Goal: Task Accomplishment & Management: Use online tool/utility

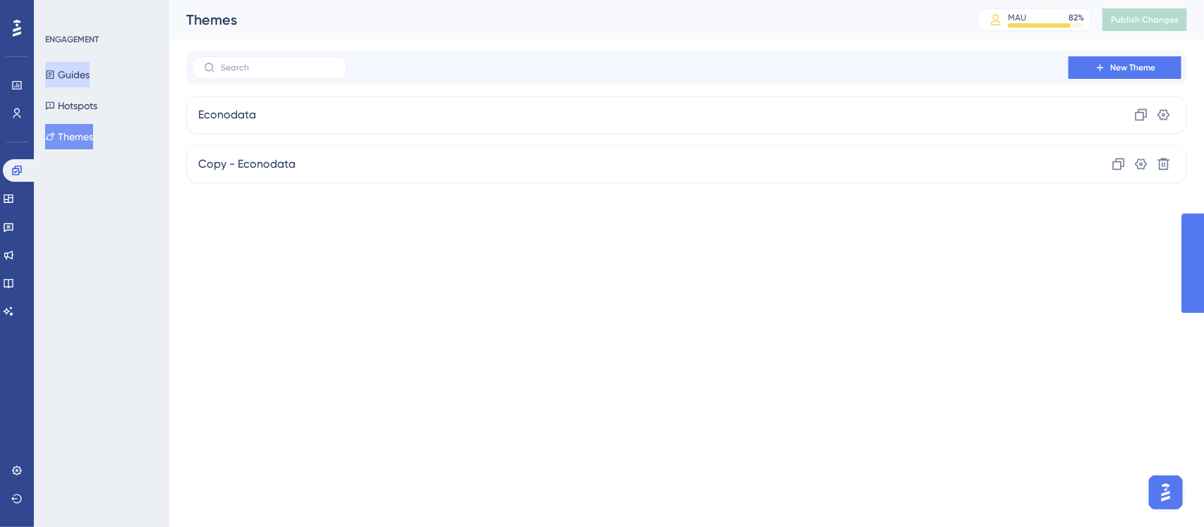
click at [82, 76] on button "Guides" at bounding box center [67, 74] width 44 height 25
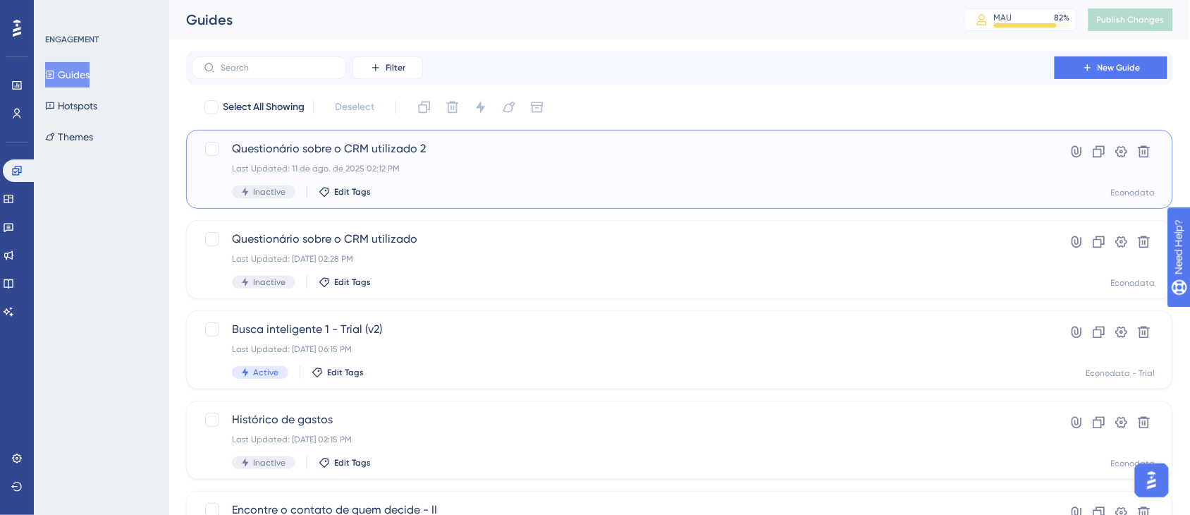
click at [379, 163] on div "Last Updated: 11 de ago. de 2025 02:12 PM" at bounding box center [623, 168] width 783 height 11
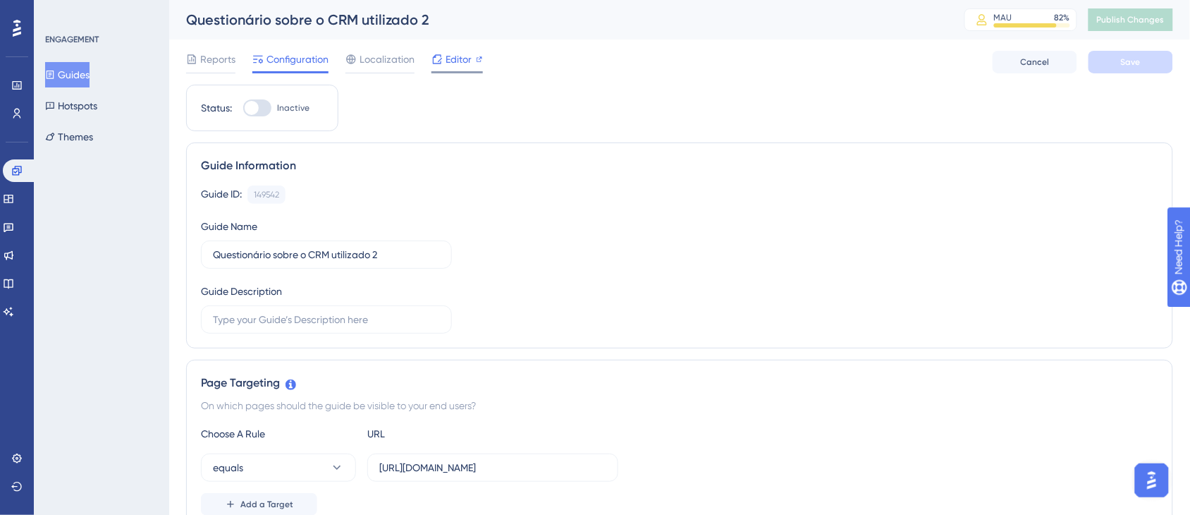
click at [460, 61] on span "Editor" at bounding box center [459, 59] width 26 height 17
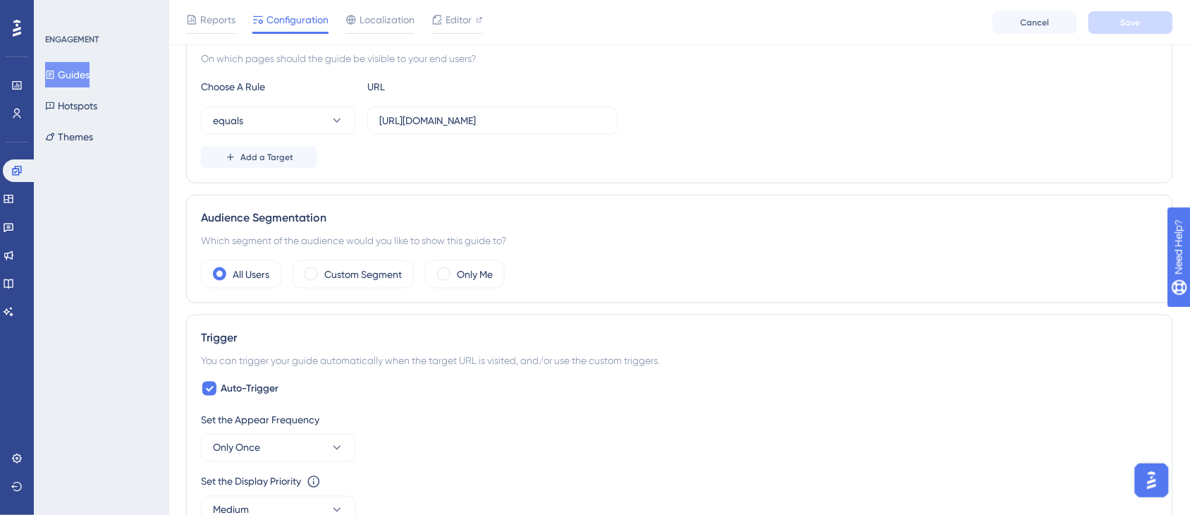
scroll to position [470, 0]
